Goal: Information Seeking & Learning: Learn about a topic

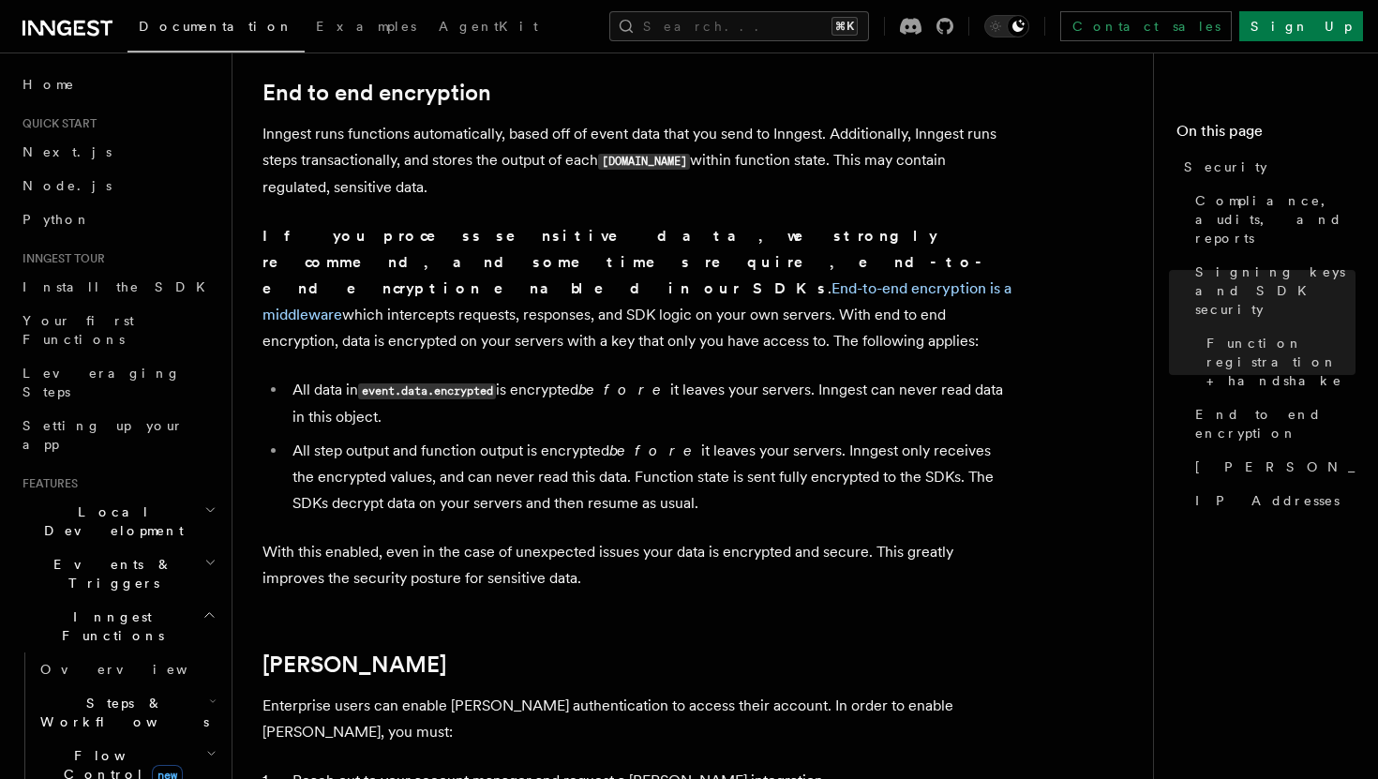
scroll to position [1543, 0]
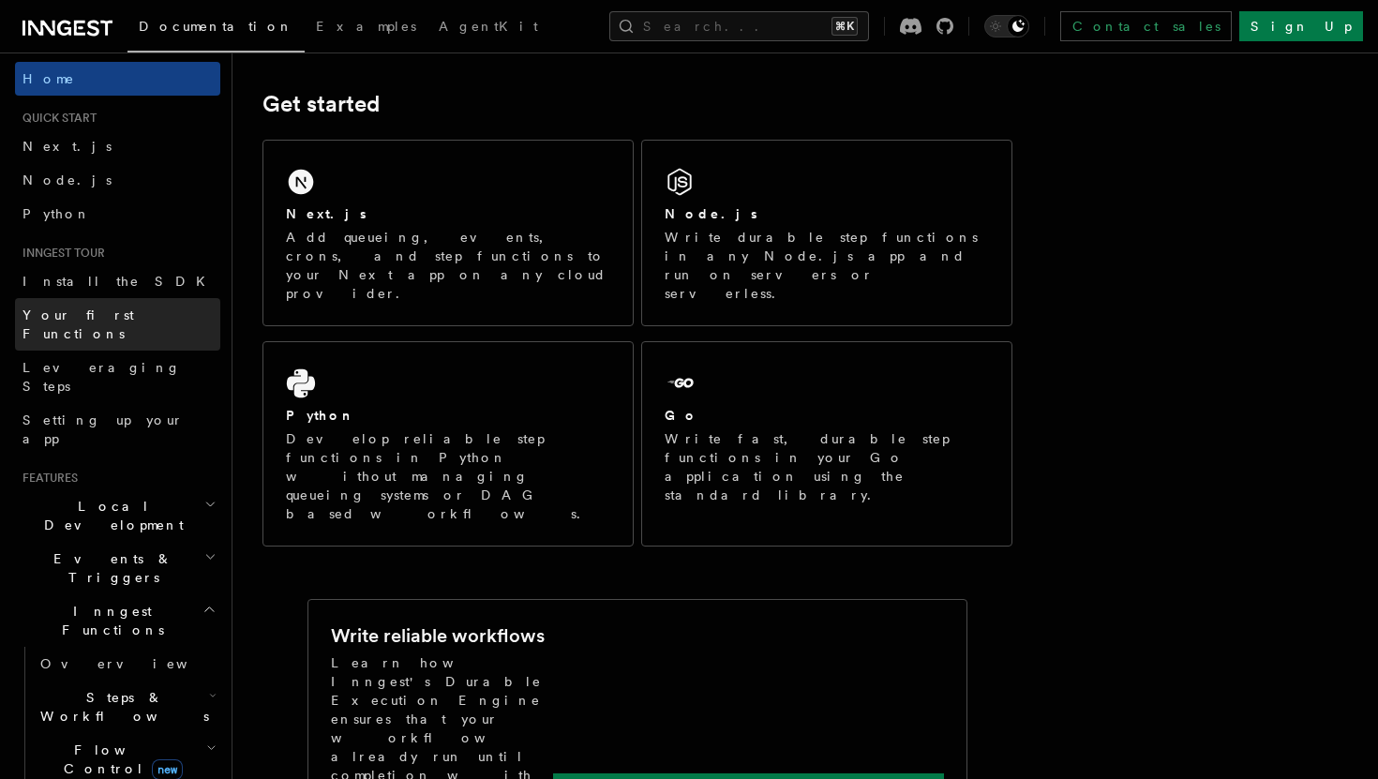
scroll to position [7, 0]
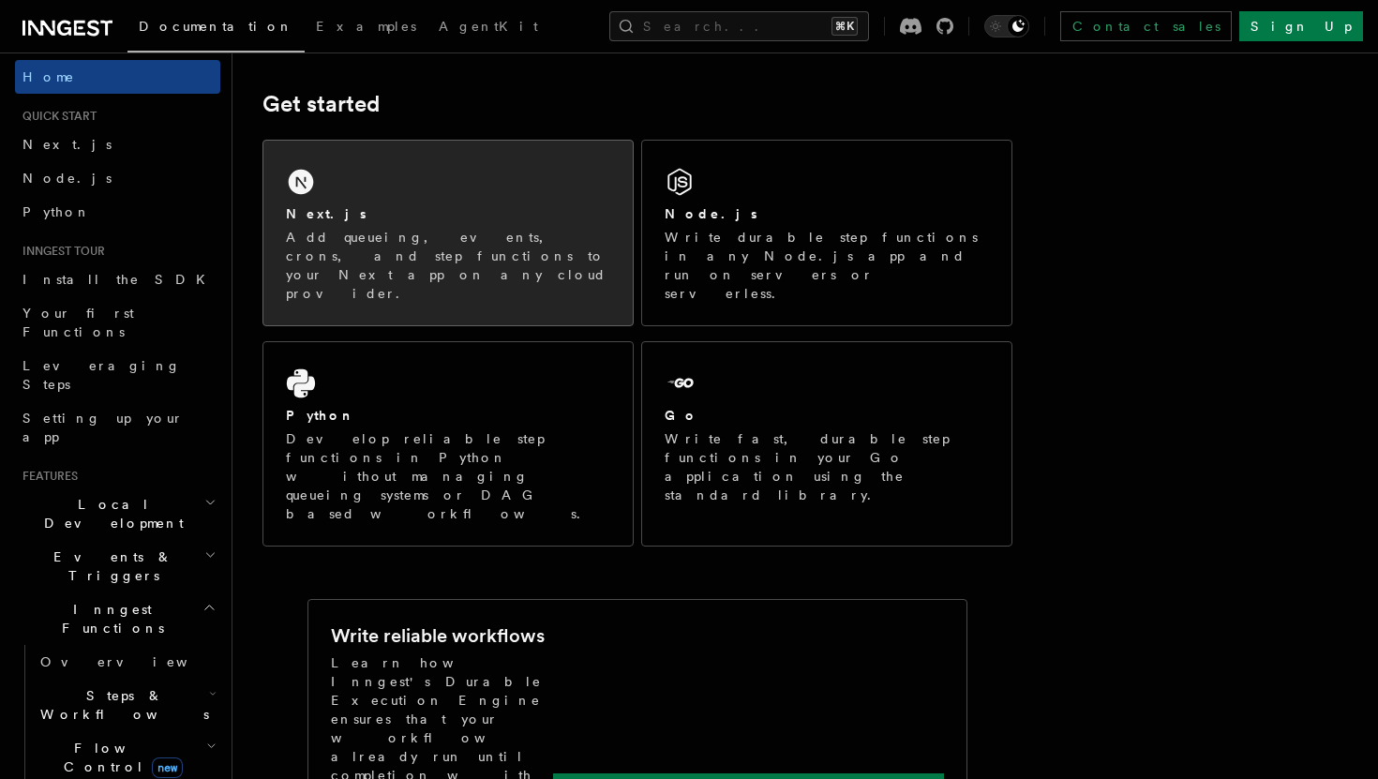
click at [310, 236] on p "Add queueing, events, crons, and step functions to your Next app on any cloud p…" at bounding box center [448, 265] width 324 height 75
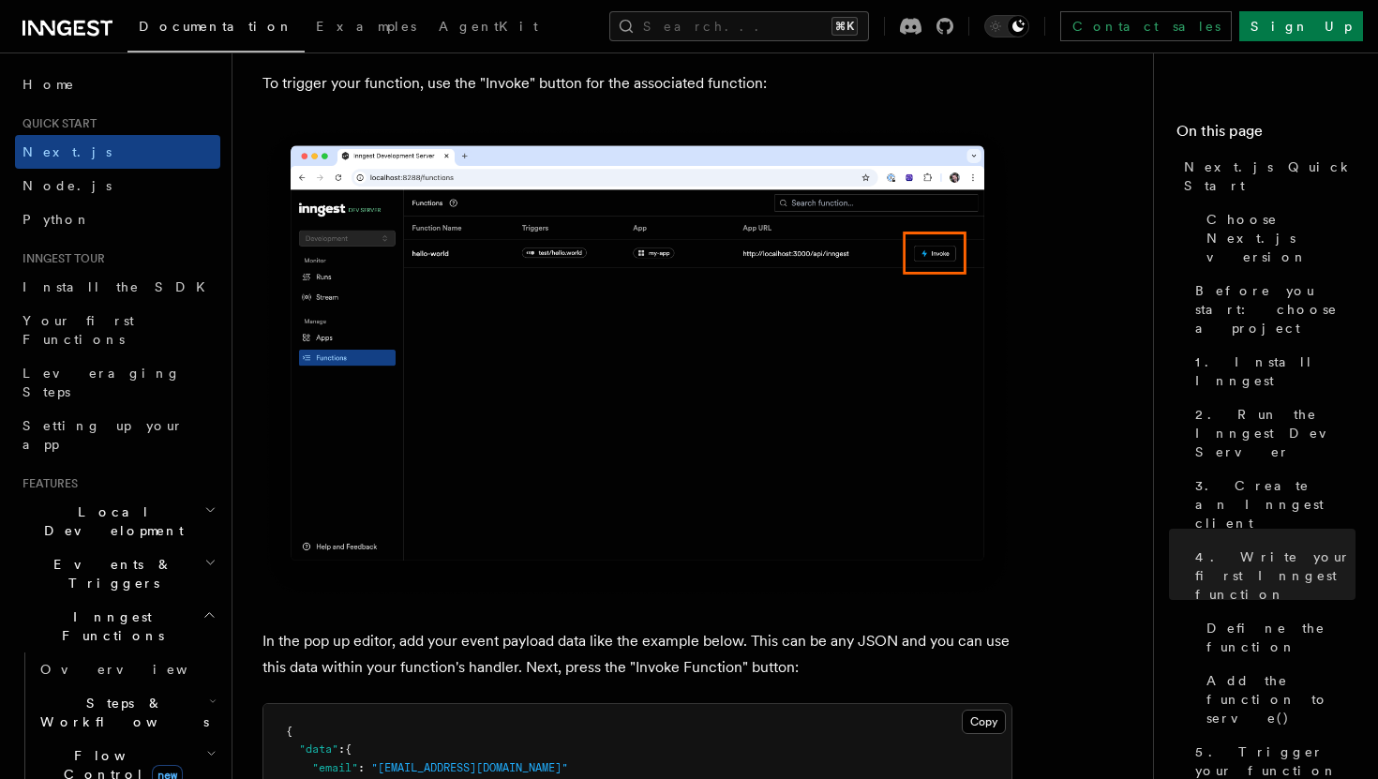
scroll to position [5132, 0]
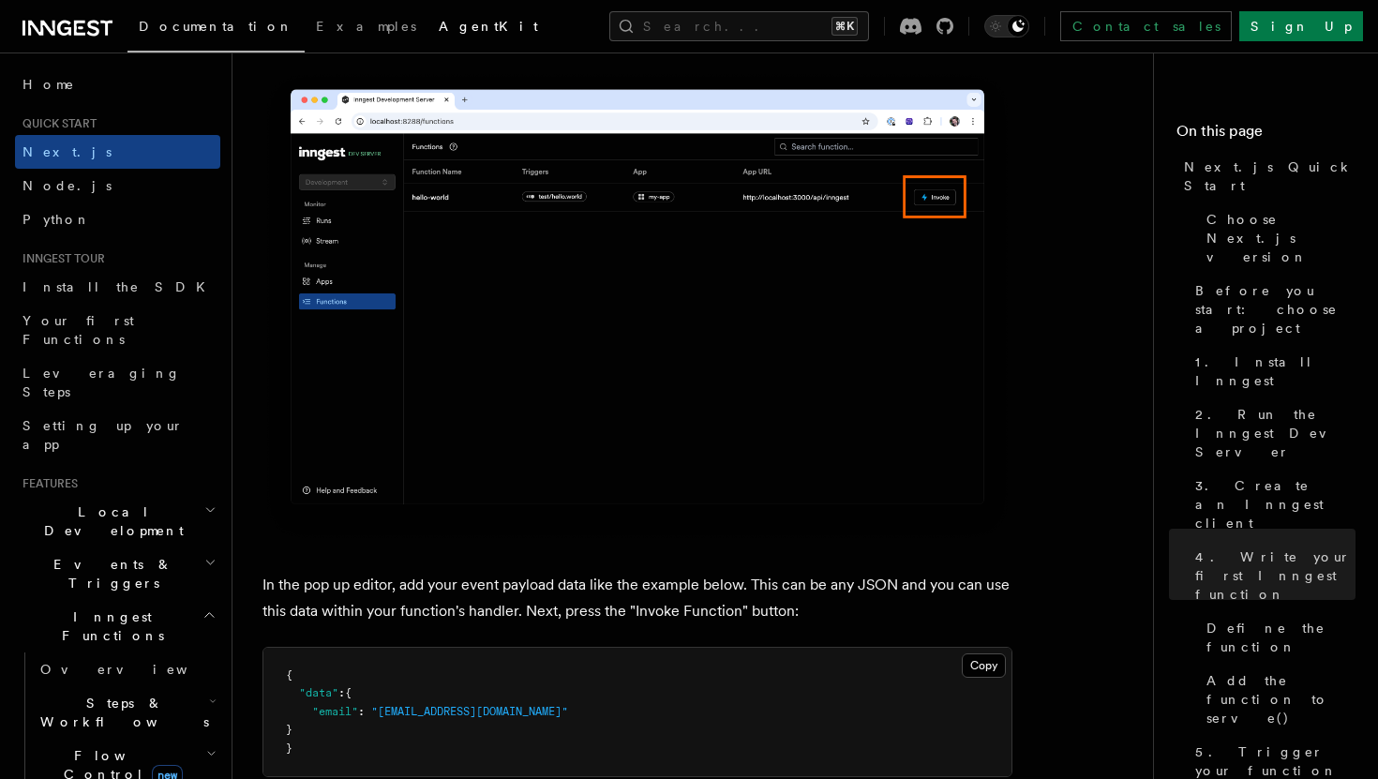
click at [439, 27] on span "AgentKit" at bounding box center [488, 26] width 99 height 15
